Goal: Task Accomplishment & Management: Use online tool/utility

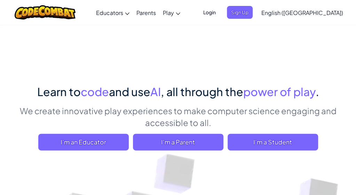
click at [326, 9] on span "English ([GEOGRAPHIC_DATA])" at bounding box center [302, 12] width 82 height 7
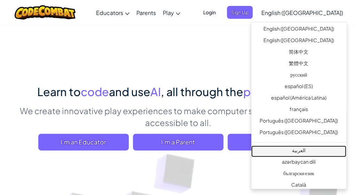
click at [307, 151] on link "العربية" at bounding box center [298, 150] width 95 height 11
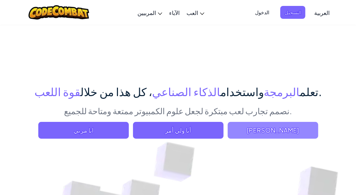
click at [271, 133] on span "[PERSON_NAME]" at bounding box center [272, 130] width 90 height 17
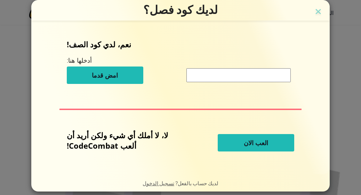
click at [250, 139] on span "العب الان" at bounding box center [256, 142] width 24 height 8
select select "ar"
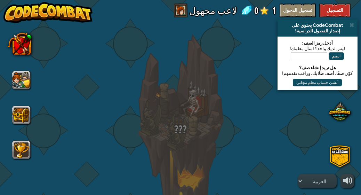
select select "ar"
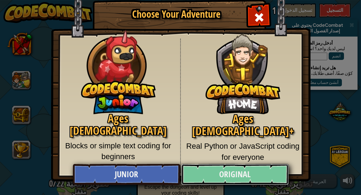
click at [241, 170] on link "Original" at bounding box center [234, 174] width 107 height 21
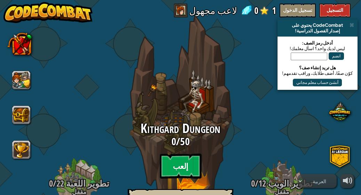
click at [185, 162] on btn "إلعب" at bounding box center [181, 165] width 42 height 25
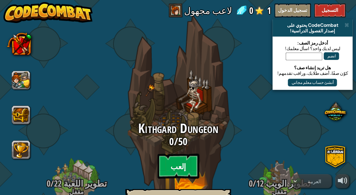
select select "ar"
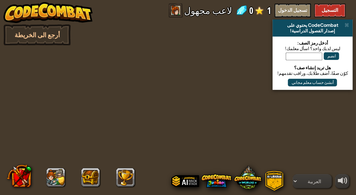
select select "ar"
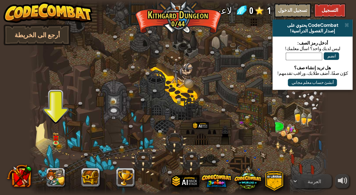
click at [50, 137] on div at bounding box center [178, 97] width 298 height 195
click at [57, 139] on img at bounding box center [55, 135] width 7 height 15
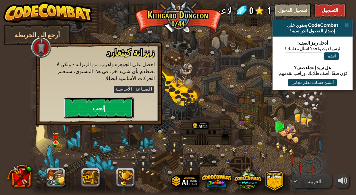
click at [90, 102] on button "إلعب" at bounding box center [99, 107] width 70 height 21
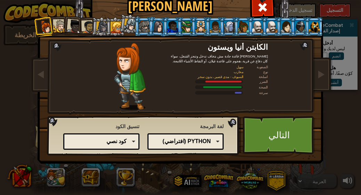
click at [186, 141] on div "Python (افتراضي)" at bounding box center [183, 141] width 53 height 8
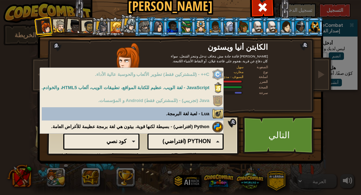
click at [127, 146] on div "كود نصي الكتل والكود الكتل بلوكات (أيقونات) كود نصي" at bounding box center [101, 141] width 76 height 16
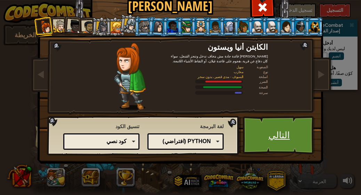
click at [262, 128] on link "التالي" at bounding box center [279, 135] width 73 height 38
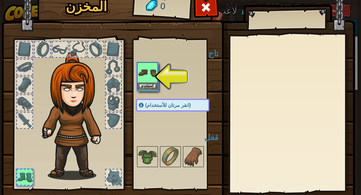
click at [147, 79] on img at bounding box center [147, 72] width 19 height 19
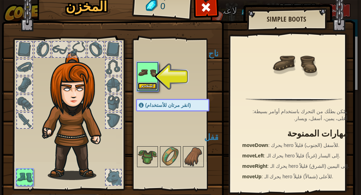
click at [145, 86] on button "استخدم" at bounding box center [147, 85] width 19 height 7
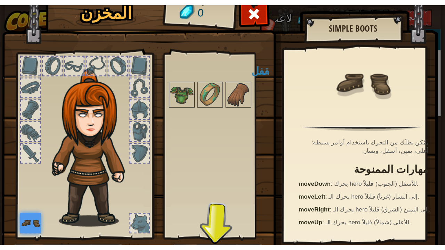
scroll to position [45, 0]
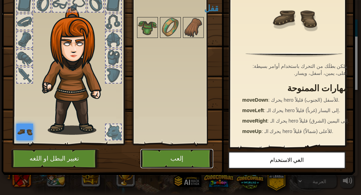
click at [164, 157] on button "إلعب" at bounding box center [176, 158] width 73 height 19
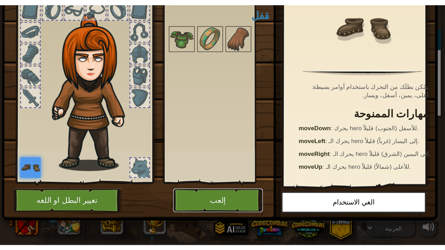
scroll to position [0, 0]
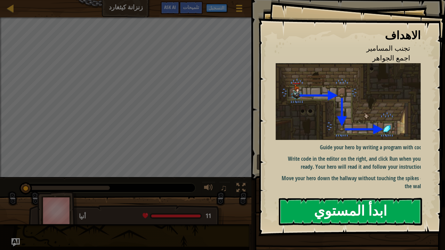
click at [301, 194] on button "ابدأ المستوي" at bounding box center [350, 211] width 143 height 27
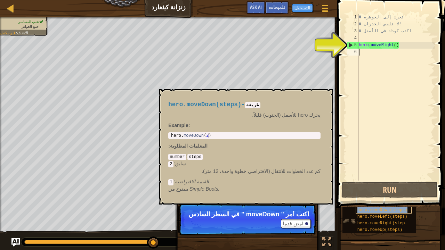
click at [355, 194] on span "hero.moveDown(steps)" at bounding box center [382, 210] width 50 height 5
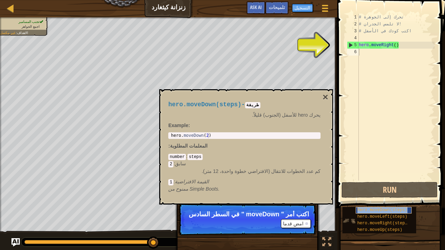
click at [355, 194] on span "hero.moveDown(steps)" at bounding box center [382, 210] width 50 height 5
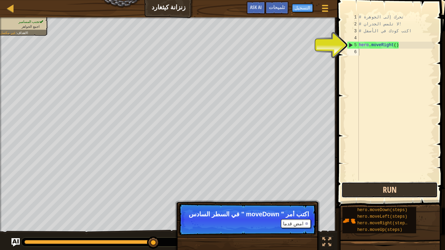
click at [355, 194] on button "Run" at bounding box center [389, 190] width 96 height 16
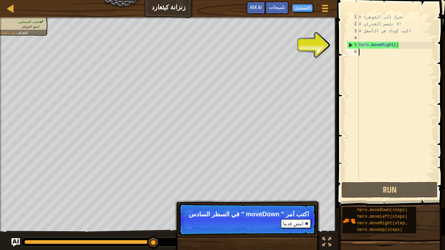
click at [355, 54] on div "# تحرك إلى الجوهرة # لا تلمس الجدران! # اكتب كودك في الأسفل hero . moveRight ( )" at bounding box center [395, 104] width 77 height 181
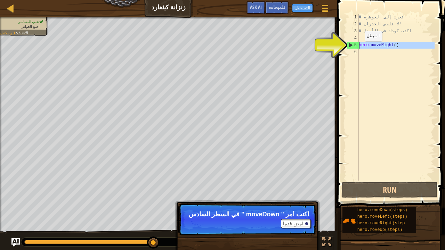
click at [350, 44] on div "5" at bounding box center [352, 45] width 11 height 7
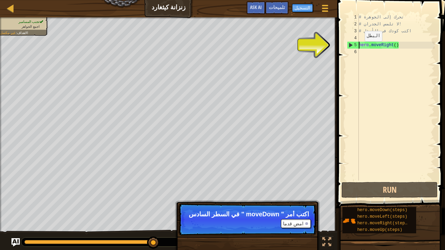
click at [350, 44] on div "5" at bounding box center [352, 45] width 11 height 7
type textarea "hero.moveRight()"
click at [345, 46] on span at bounding box center [391, 94] width 113 height 229
click at [355, 51] on div "6" at bounding box center [353, 52] width 12 height 7
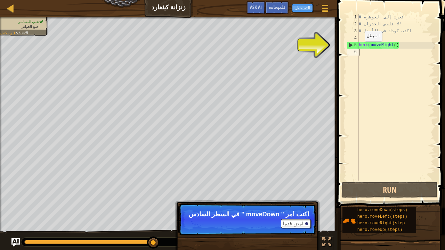
click at [355, 51] on div "6" at bounding box center [353, 52] width 12 height 7
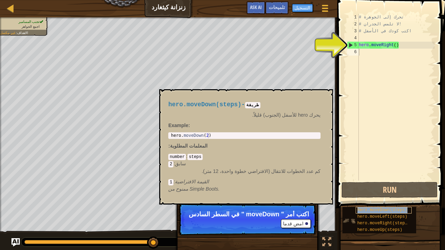
click at [355, 194] on span "hero.moveDown(steps)" at bounding box center [382, 210] width 50 height 5
click at [355, 84] on div "# تحرك إلى الجوهرة # لا تلمس الجدران! # اكتب كودك في الأسفل hero . moveRight ( )" at bounding box center [395, 104] width 77 height 181
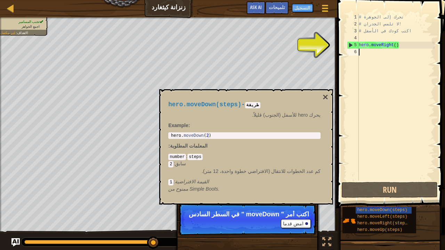
type textarea "h"
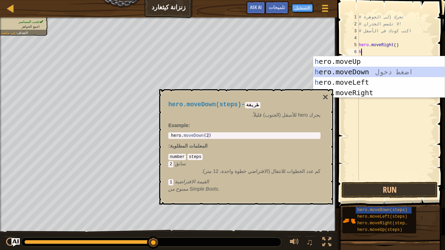
click at [355, 72] on div "h ero.moveUp اضغط دخول h ero.moveDown اضغط دخول h ero.moveLeft اضغط دخول h ero.…" at bounding box center [379, 87] width 132 height 63
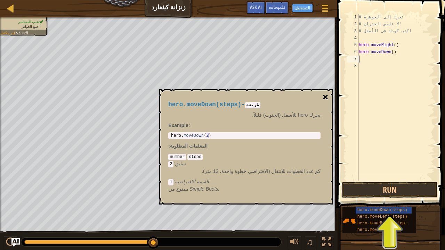
click at [327, 95] on button "×" at bounding box center [326, 97] width 6 height 10
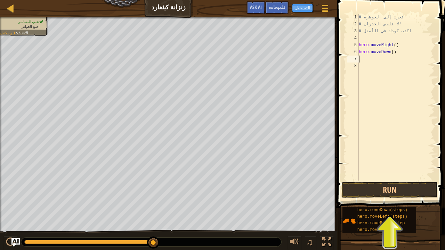
click at [355, 60] on div "# تحرك إلى الجوهرة # لا تلمس الجدران! # اكتب كودك في الأسفل hero . moveRight ( …" at bounding box center [395, 104] width 77 height 181
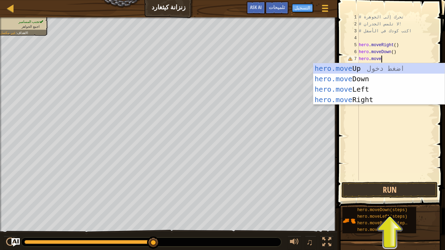
scroll to position [3, 2]
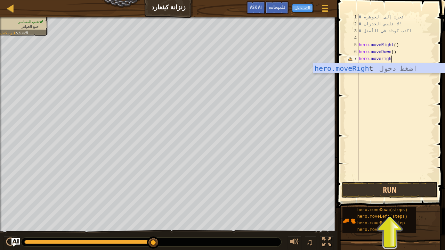
type textarea "hero.moveright"
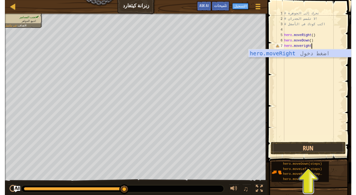
scroll to position [3, 0]
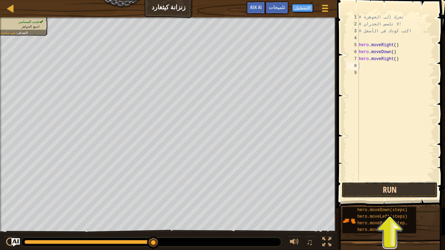
click at [355, 188] on button "Run" at bounding box center [389, 190] width 96 height 16
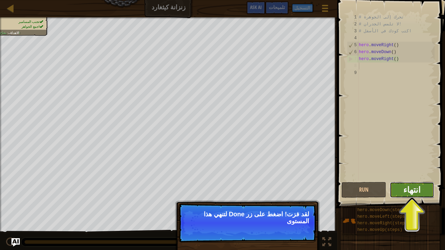
click at [355, 189] on span "انتهاء" at bounding box center [411, 189] width 17 height 11
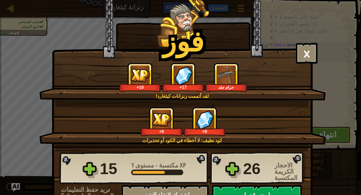
select select "ar"
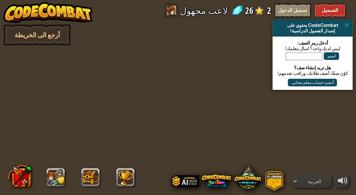
select select "ar"
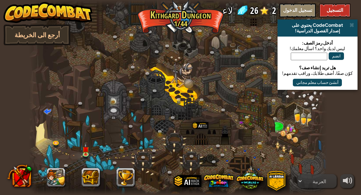
select select "ar"
